Goal: Transaction & Acquisition: Subscribe to service/newsletter

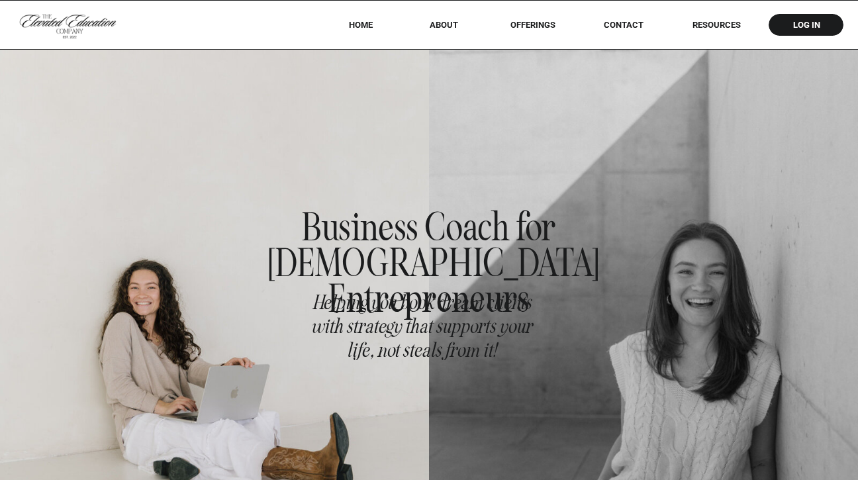
click at [529, 28] on nav "offerings" at bounding box center [532, 25] width 83 height 10
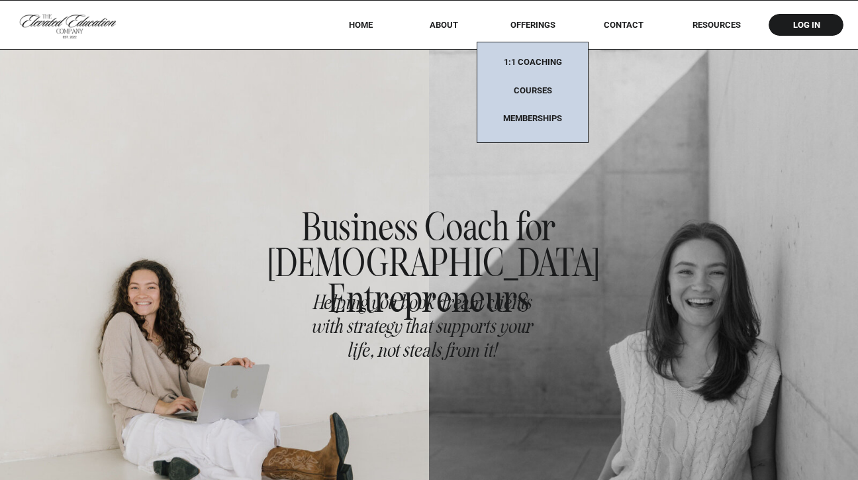
click at [528, 117] on nav "Memberships" at bounding box center [532, 118] width 83 height 11
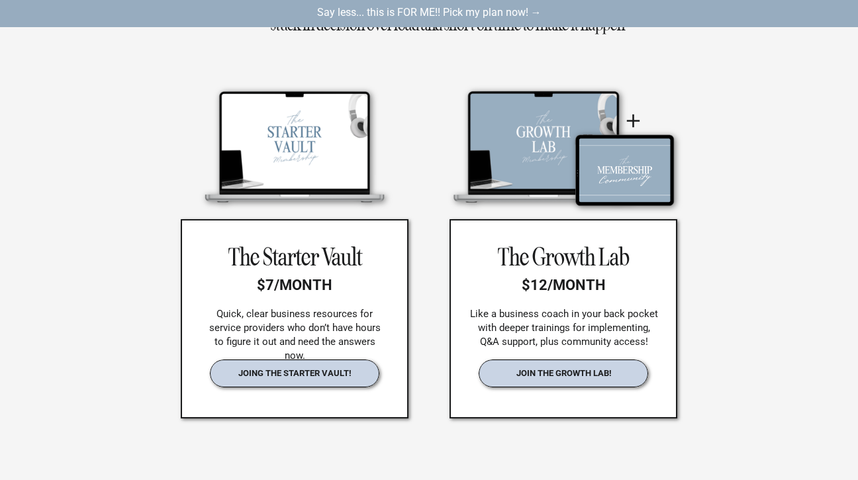
scroll to position [1914, 0]
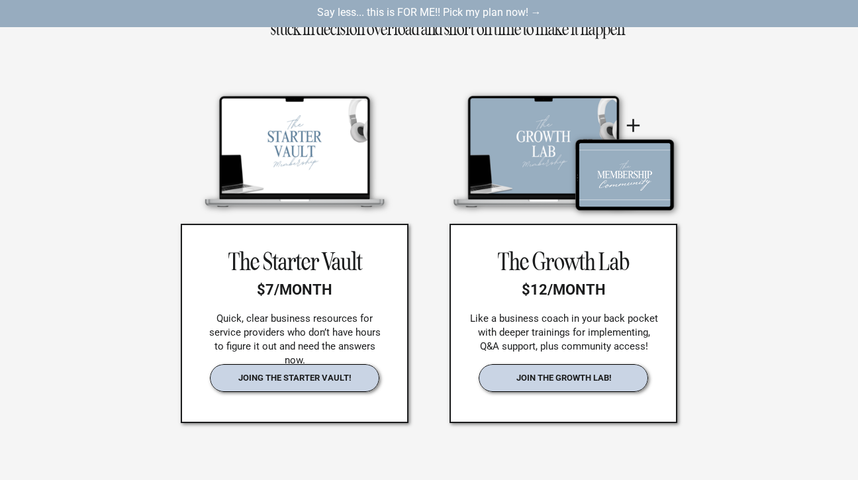
click at [529, 381] on nav "join the growth lab!" at bounding box center [564, 378] width 140 height 10
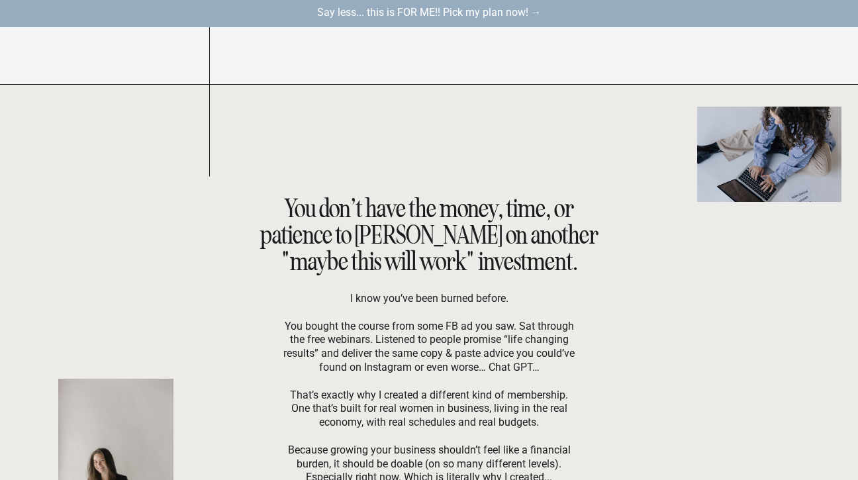
scroll to position [989, 0]
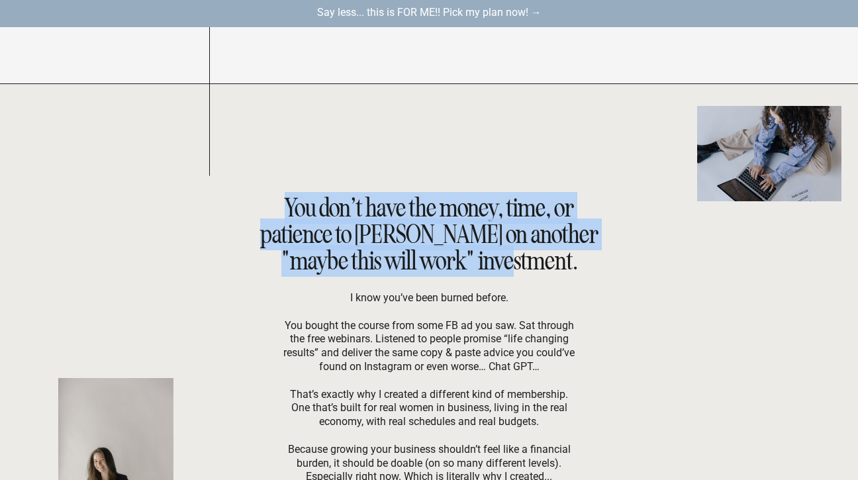
drag, startPoint x: 286, startPoint y: 206, endPoint x: 546, endPoint y: 256, distance: 264.9
click at [546, 256] on h2 "You don’t have the money, time, or patience to [PERSON_NAME] on another "maybe …" at bounding box center [429, 233] width 342 height 77
click at [280, 201] on h2 "You don’t have the money, time, or patience to [PERSON_NAME] on another "maybe …" at bounding box center [429, 233] width 342 height 77
